Goal: Transaction & Acquisition: Purchase product/service

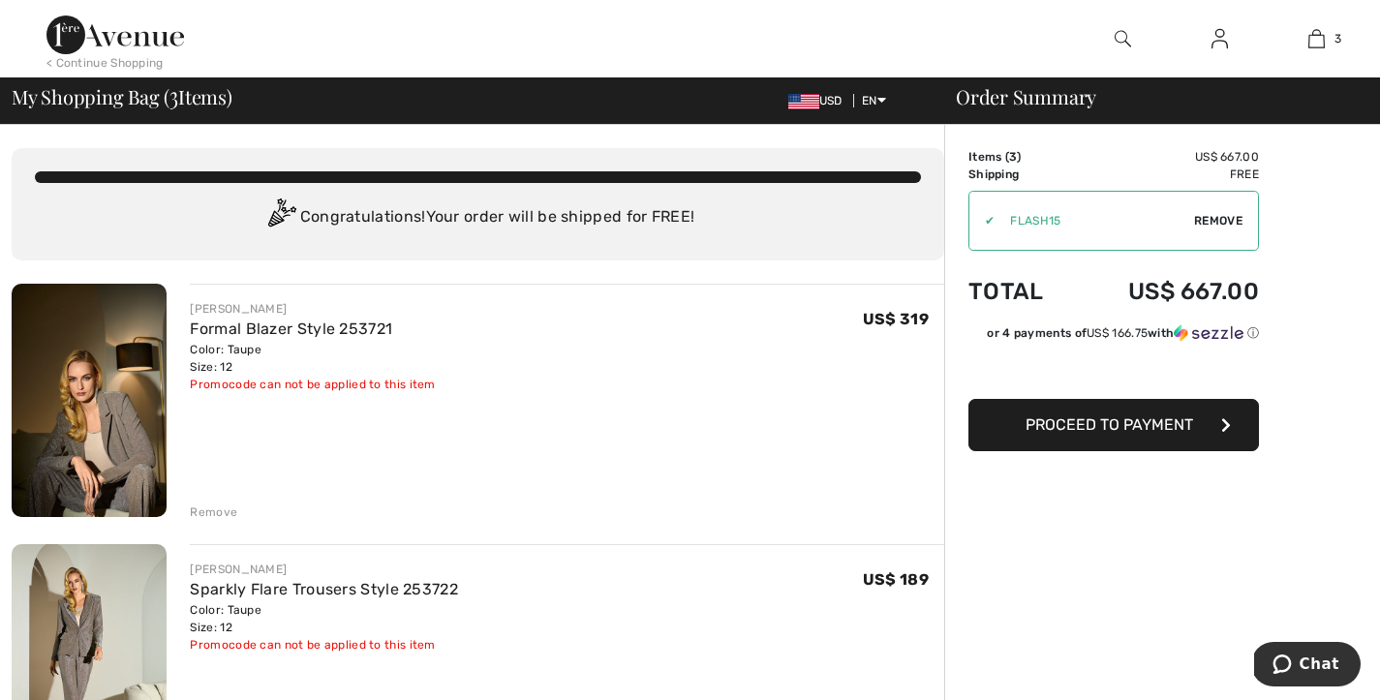
click at [128, 30] on img at bounding box center [115, 34] width 138 height 39
drag, startPoint x: 204, startPoint y: 391, endPoint x: 415, endPoint y: 401, distance: 211.4
click at [415, 401] on div "JOSEPH RIBKOFF Formal Blazer Style 253721 Color: Taupe Size: 12 Final Sale Prom…" at bounding box center [556, 402] width 778 height 237
click at [498, 387] on div "JOSEPH RIBKOFF Formal Blazer Style 253721 Color: Taupe Size: 12 Final Sale Prom…" at bounding box center [567, 346] width 754 height 93
